Goal: Information Seeking & Learning: Learn about a topic

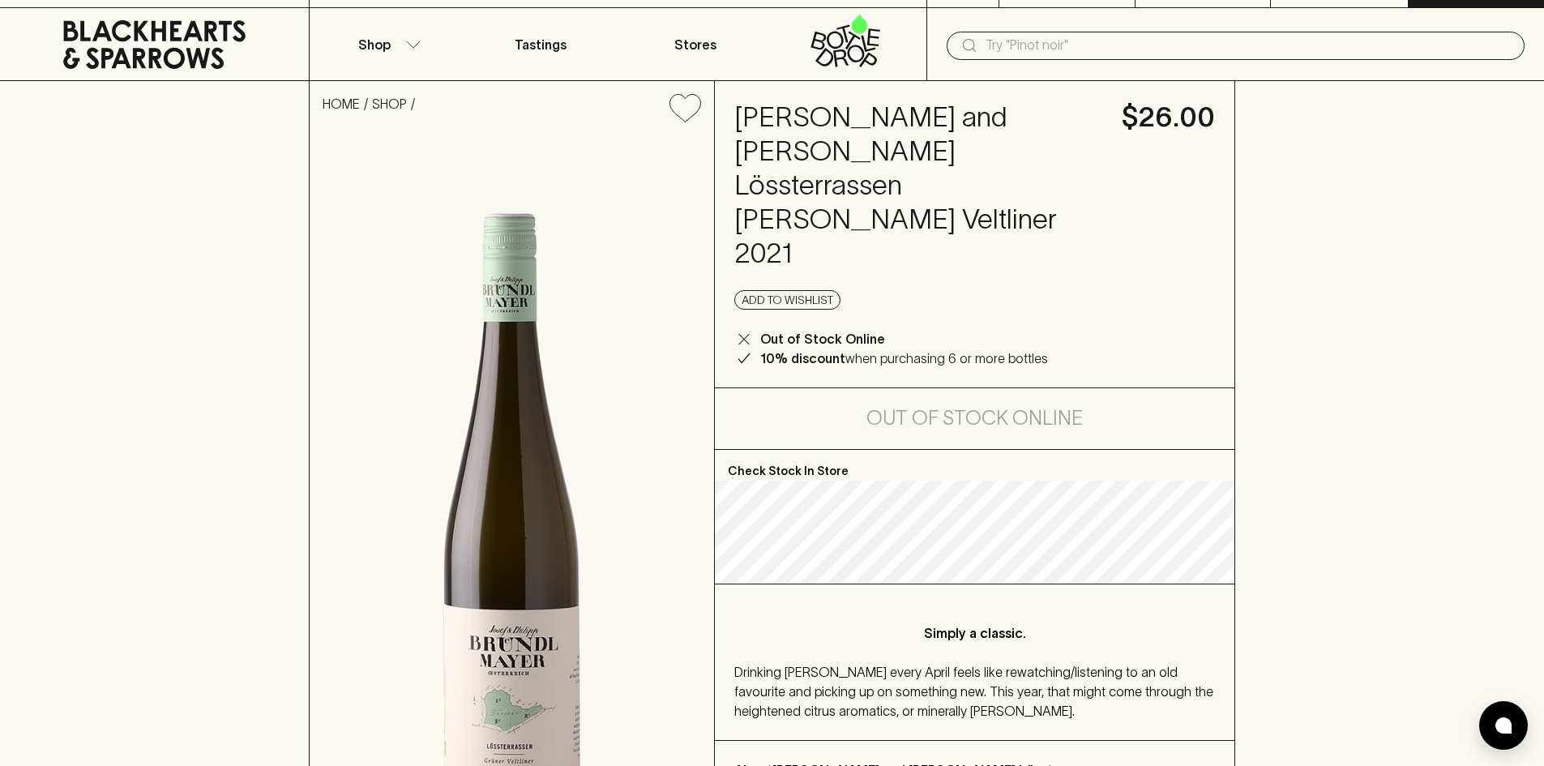
scroll to position [20, 0]
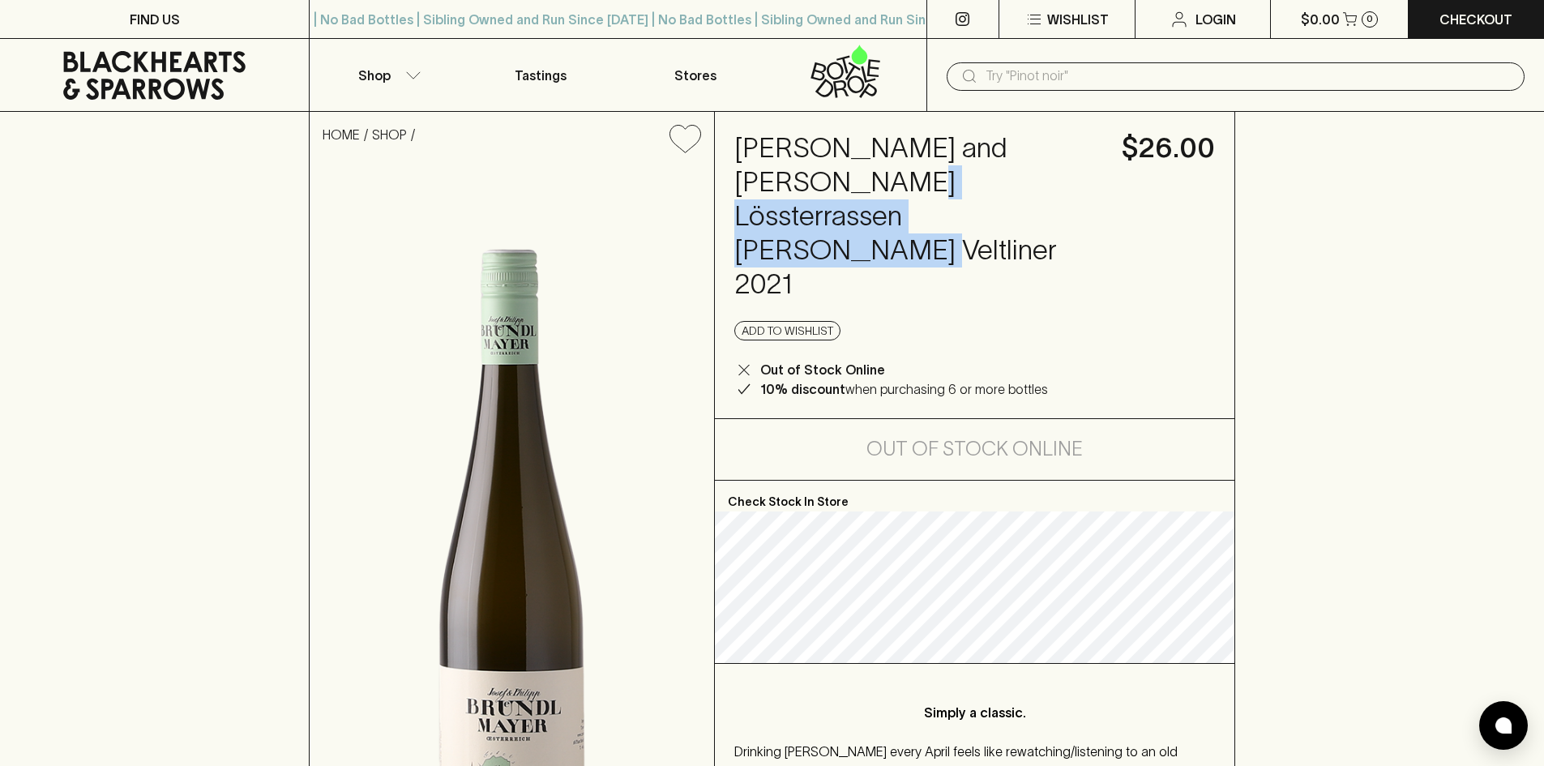
drag, startPoint x: 1090, startPoint y: 186, endPoint x: 731, endPoint y: 182, distance: 359.1
click at [731, 182] on div "Josef and Philipp Brundlmayer Lössterrassen Grüner Veltliner 2021 $26.00 Add to…" at bounding box center [975, 265] width 520 height 306
copy h4 "Lössterrassen Grüner Veltliner"
